Goal: Download file/media

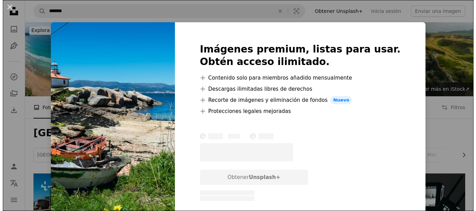
scroll to position [131, 0]
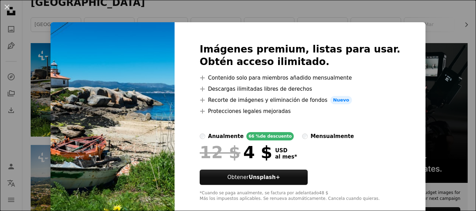
click at [414, 22] on div "An X shape Imágenes premium, listas para usar. Obtén acceso ilimitado. A plus s…" at bounding box center [238, 105] width 476 height 211
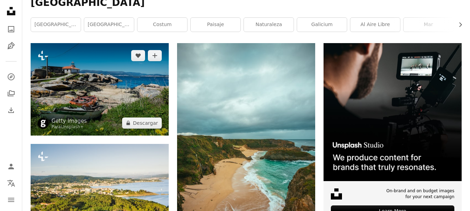
click at [124, 80] on img at bounding box center [100, 89] width 138 height 92
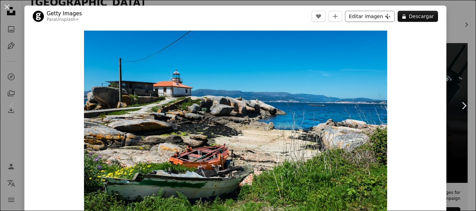
drag, startPoint x: 255, startPoint y: 117, endPoint x: 376, endPoint y: 17, distance: 157.5
click at [376, 17] on button "Editar imagen Plus sign for Unsplash+" at bounding box center [370, 16] width 50 height 11
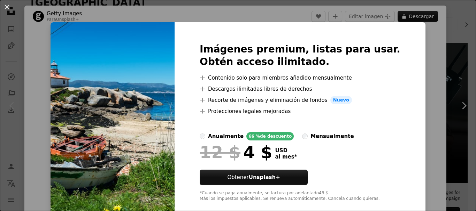
click at [424, 37] on div "An X shape Imágenes premium, listas para usar. Obtén acceso ilimitado. A plus s…" at bounding box center [238, 105] width 476 height 211
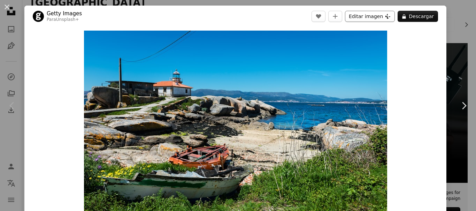
click at [366, 16] on button "Editar imagen Plus sign for Unsplash+" at bounding box center [370, 16] width 50 height 11
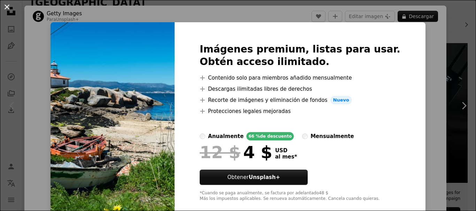
click at [7, 6] on button "An X shape" at bounding box center [7, 7] width 8 height 8
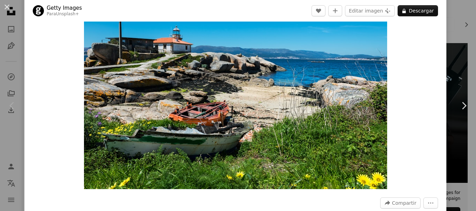
scroll to position [34, 0]
